Goal: Task Accomplishment & Management: Complete application form

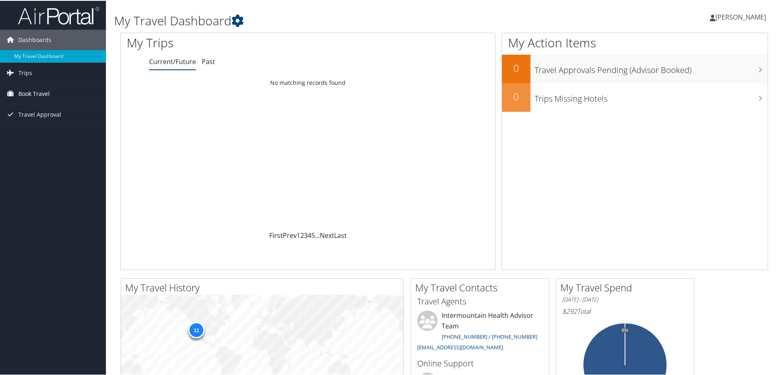
click at [33, 91] on span "Book Travel" at bounding box center [33, 93] width 31 height 20
click at [57, 112] on link "Agent Booking Request" at bounding box center [53, 109] width 106 height 12
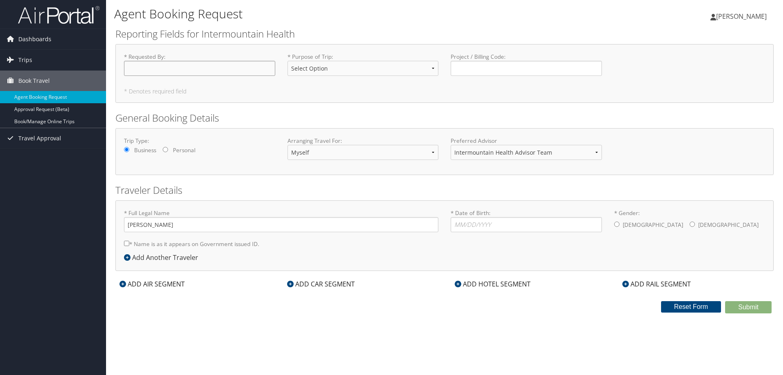
click at [147, 69] on input "* Requested By : Required" at bounding box center [199, 68] width 151 height 15
type input "j"
type input "[PERSON_NAME]"
click at [385, 65] on select "Select Option 3rd Party Reimbursable Business CME Conf or Education Groups Pers…" at bounding box center [362, 68] width 151 height 15
select select "Business"
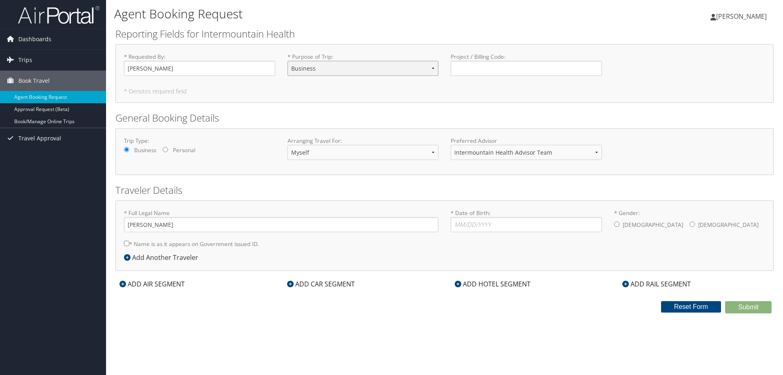
click at [287, 61] on select "Select Option 3rd Party Reimbursable Business CME Conf or Education Groups Pers…" at bounding box center [362, 68] width 151 height 15
click at [600, 153] on select "Intermountain Health Advisor Team" at bounding box center [525, 152] width 151 height 15
click at [171, 225] on input "[PERSON_NAME]" at bounding box center [281, 224] width 314 height 15
type input "[PERSON_NAME]"
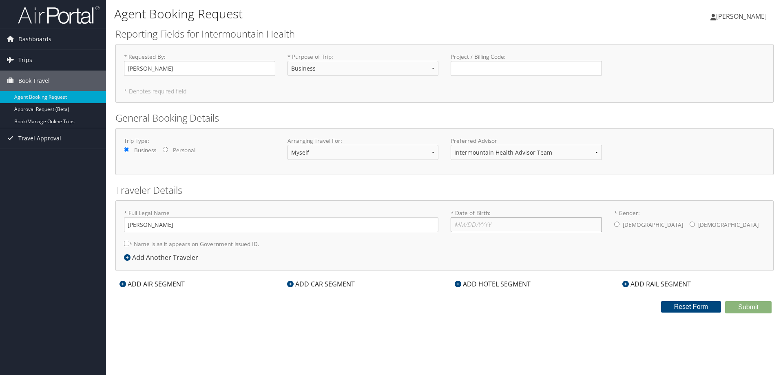
click at [492, 226] on input "* Date of Birth: Invalid Date" at bounding box center [525, 224] width 151 height 15
type input "[DATE]"
click at [689, 224] on input "* Gender: [DEMOGRAPHIC_DATA] [DEMOGRAPHIC_DATA]" at bounding box center [691, 223] width 5 height 5
radio input "true"
click at [127, 244] on input "* Name is as it appears on Government issued ID." at bounding box center [126, 243] width 5 height 5
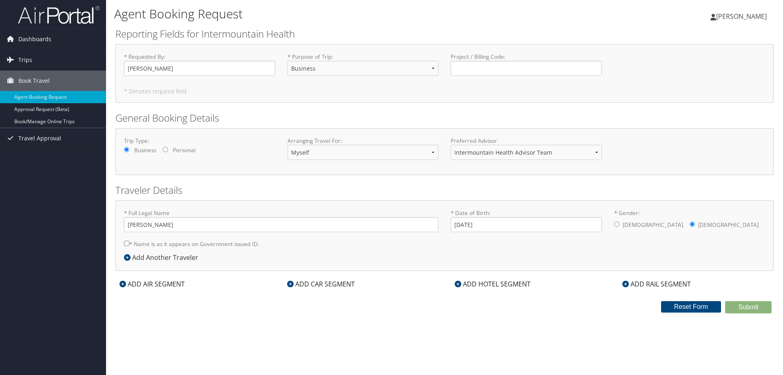
checkbox input "true"
click at [141, 285] on div "ADD AIR SEGMENT" at bounding box center [151, 284] width 73 height 10
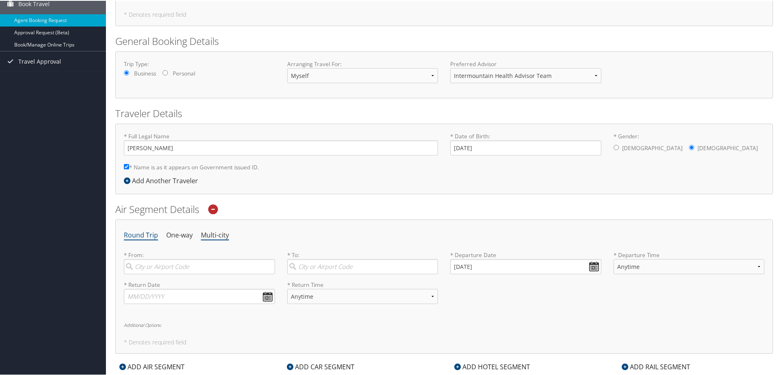
scroll to position [122, 0]
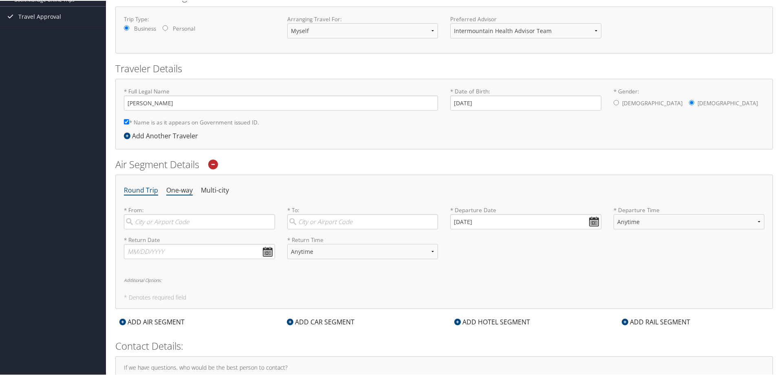
click at [181, 192] on li "One-way" at bounding box center [179, 189] width 26 height 15
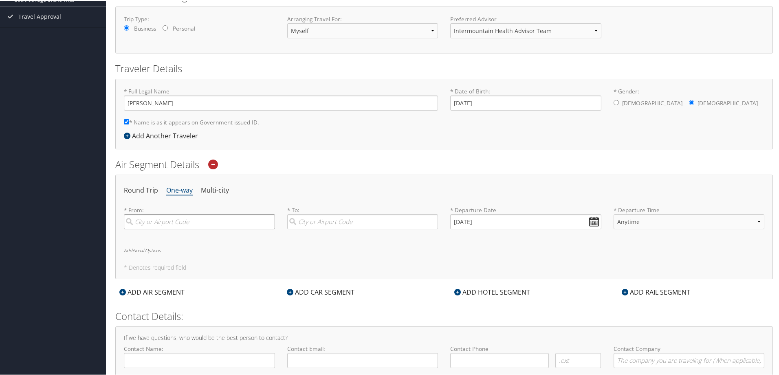
click at [197, 219] on input "search" at bounding box center [199, 220] width 151 height 15
click at [201, 236] on div "[GEOGRAPHIC_DATA] (SLC [US_STATE])" at bounding box center [200, 237] width 140 height 11
click at [201, 228] on input "slc" at bounding box center [199, 220] width 151 height 15
type input "[GEOGRAPHIC_DATA] (SLC [US_STATE])"
click at [333, 223] on input "search" at bounding box center [362, 220] width 151 height 15
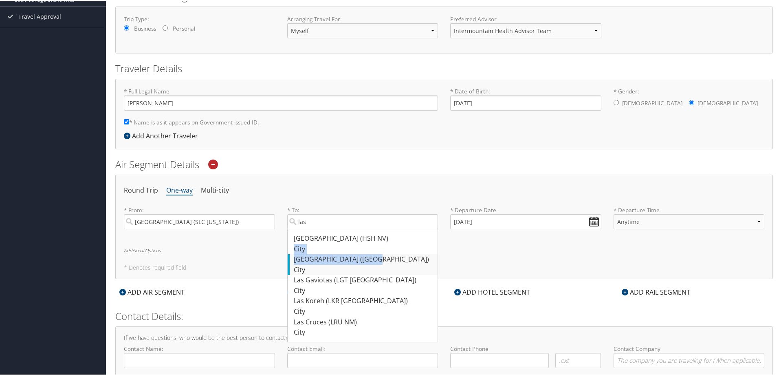
drag, startPoint x: 351, startPoint y: 236, endPoint x: 345, endPoint y: 256, distance: 21.4
click at [345, 256] on ul "[GEOGRAPHIC_DATA] ([GEOGRAPHIC_DATA]) City 5025 [GEOGRAPHIC_DATA] ([GEOGRAPHIC_…" at bounding box center [362, 284] width 151 height 113
click at [336, 266] on div "City" at bounding box center [364, 269] width 140 height 11
click at [336, 228] on input "las" at bounding box center [362, 220] width 151 height 15
type input "[GEOGRAPHIC_DATA] ([GEOGRAPHIC_DATA])"
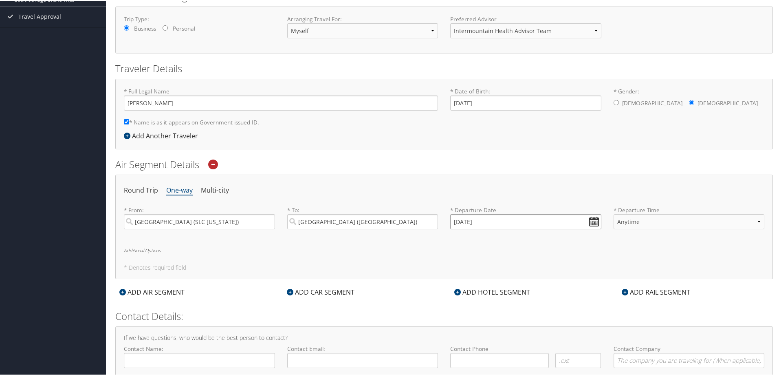
click at [494, 219] on input "[DATE]" at bounding box center [525, 220] width 151 height 15
click at [492, 289] on td "17" at bounding box center [495, 287] width 11 height 11
type input "[DATE]"
click at [651, 219] on select "Anytime Early Morning (5AM-7AM) Morning (7AM-12PM) Afternoon (12PM-5PM) Evening…" at bounding box center [689, 220] width 151 height 15
select select "5AM-7AM"
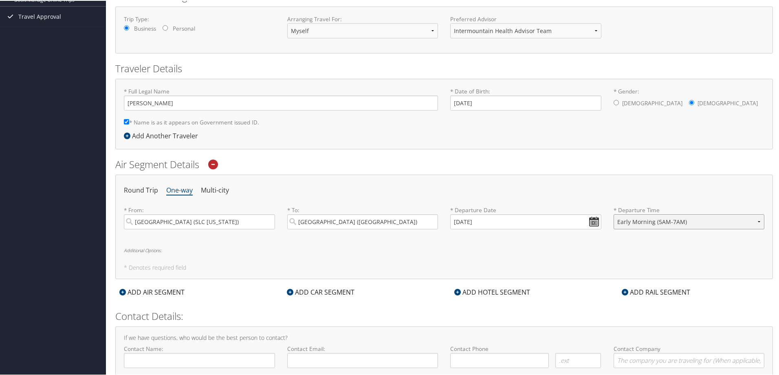
click at [614, 213] on select "Anytime Early Morning (5AM-7AM) Morning (7AM-12PM) Afternoon (12PM-5PM) Evening…" at bounding box center [689, 220] width 151 height 15
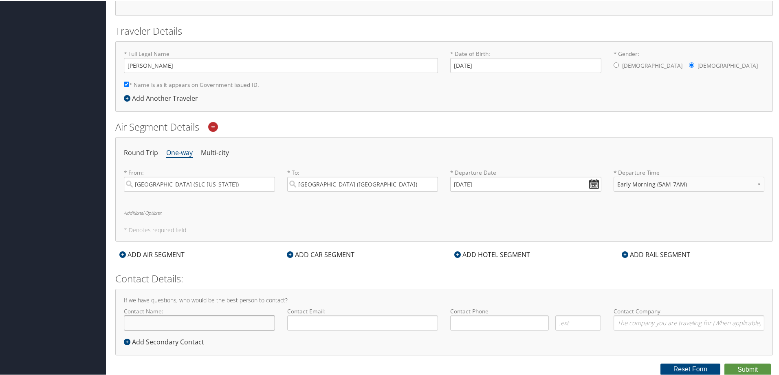
click at [212, 324] on input "Contact Name:" at bounding box center [199, 321] width 151 height 15
type input "[PERSON_NAME]"
type input "[PERSON_NAME][EMAIL_ADDRESS][PERSON_NAME][DOMAIN_NAME]"
click at [512, 328] on input "( ) -" at bounding box center [499, 321] width 99 height 15
type input "[PHONE_NUMBER]"
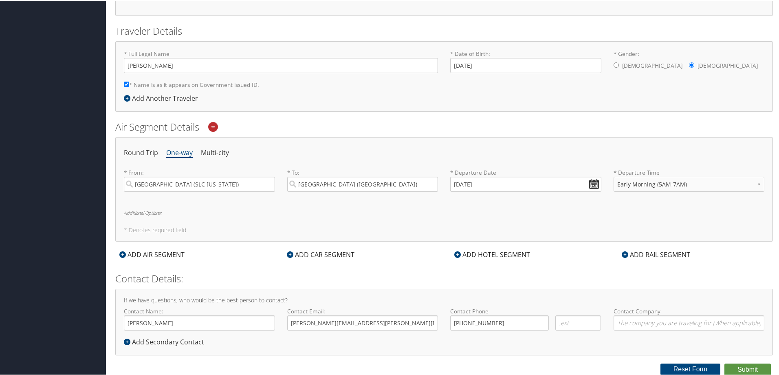
click at [504, 255] on div "ADD HOTEL SEGMENT" at bounding box center [492, 254] width 84 height 10
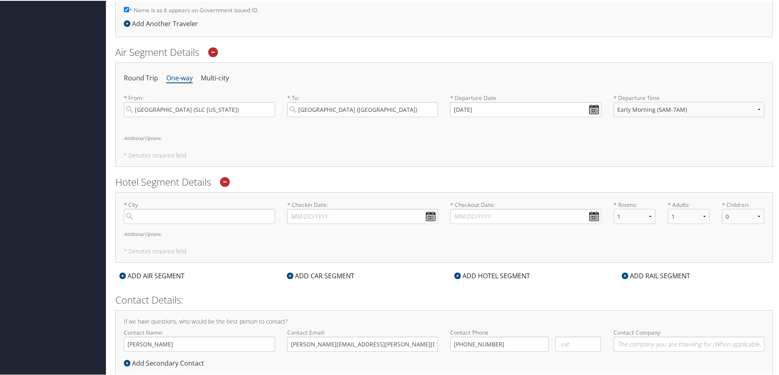
scroll to position [241, 0]
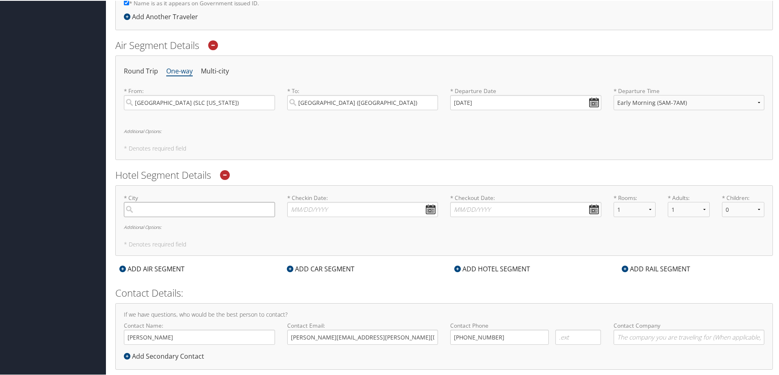
click at [218, 210] on input "search" at bounding box center [199, 208] width 151 height 15
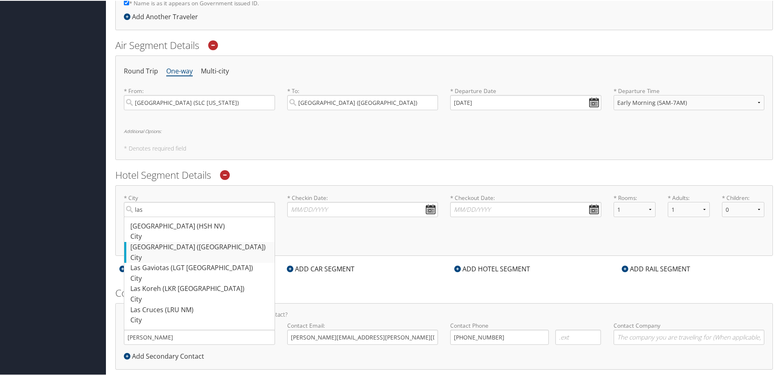
click at [182, 251] on div "[GEOGRAPHIC_DATA] ([GEOGRAPHIC_DATA])" at bounding box center [200, 246] width 140 height 11
click at [182, 216] on input "las" at bounding box center [199, 208] width 151 height 15
type input "[GEOGRAPHIC_DATA]"
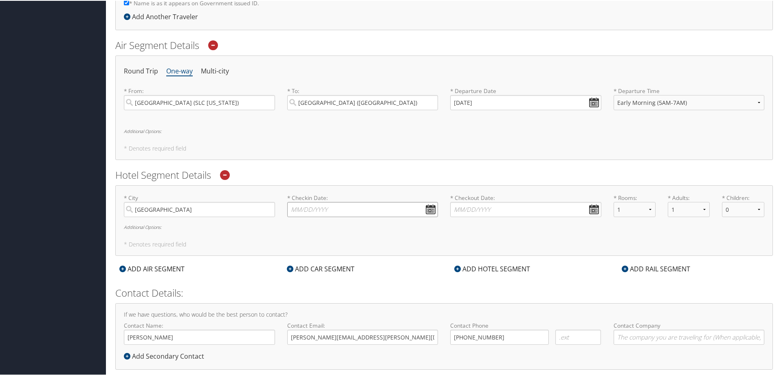
click at [333, 210] on input "* Checkin Date: Dates must be valid" at bounding box center [362, 208] width 151 height 15
click at [334, 277] on td "17" at bounding box center [333, 274] width 11 height 11
type input "[DATE]"
click at [489, 210] on input "* Checkout Date: Dates must be valid" at bounding box center [525, 208] width 151 height 15
click at [508, 276] on td "18" at bounding box center [507, 274] width 11 height 11
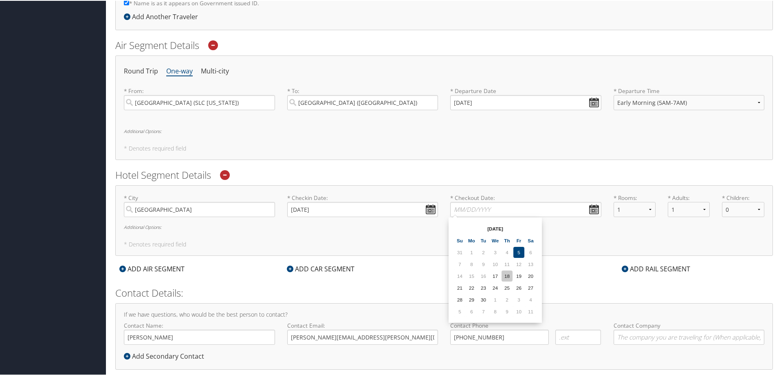
type input "[DATE]"
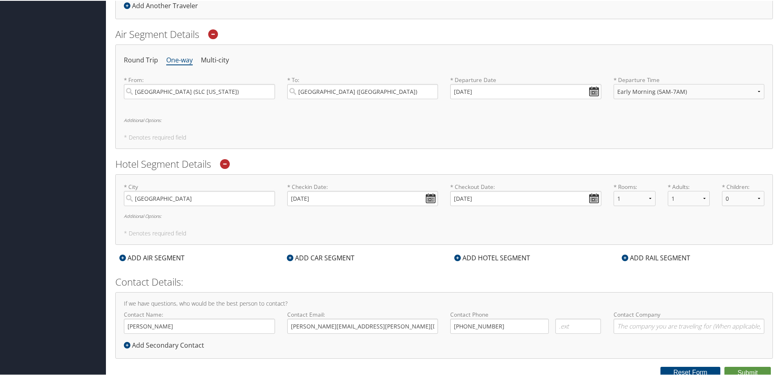
scroll to position [256, 0]
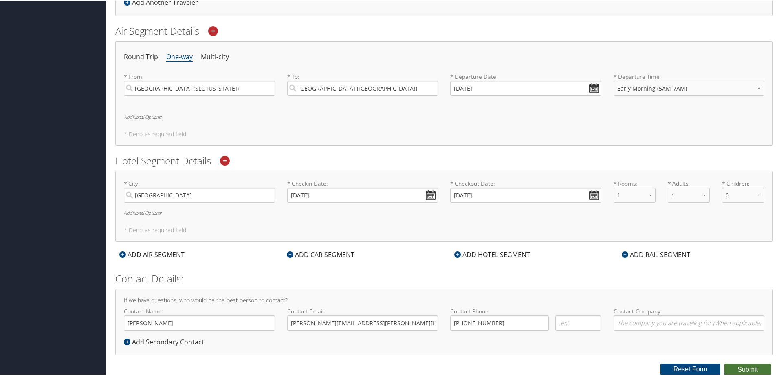
click at [733, 364] on button "Submit" at bounding box center [748, 368] width 46 height 12
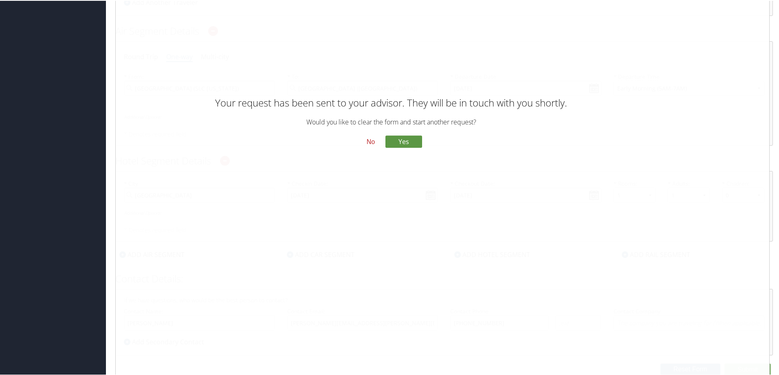
click at [368, 140] on button "No" at bounding box center [370, 141] width 21 height 14
